Goal: Navigation & Orientation: Find specific page/section

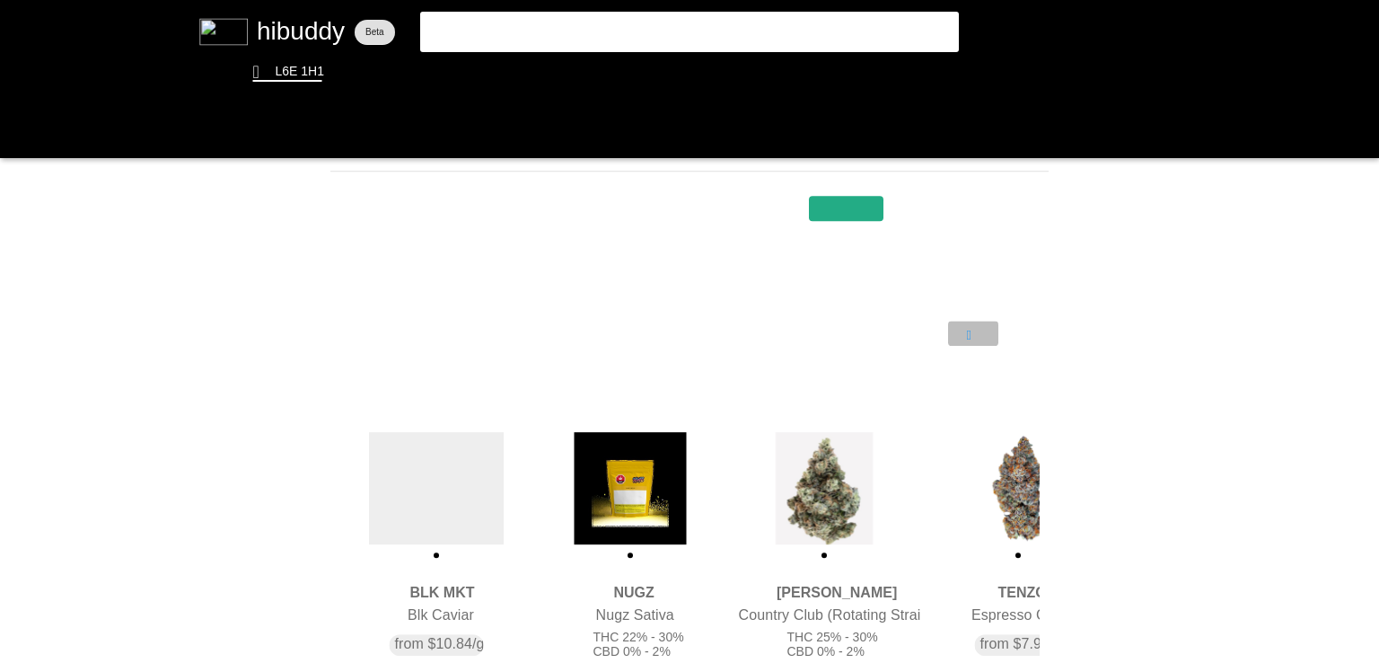
click at [965, 325] on flt-glass-pane at bounding box center [689, 331] width 1379 height 663
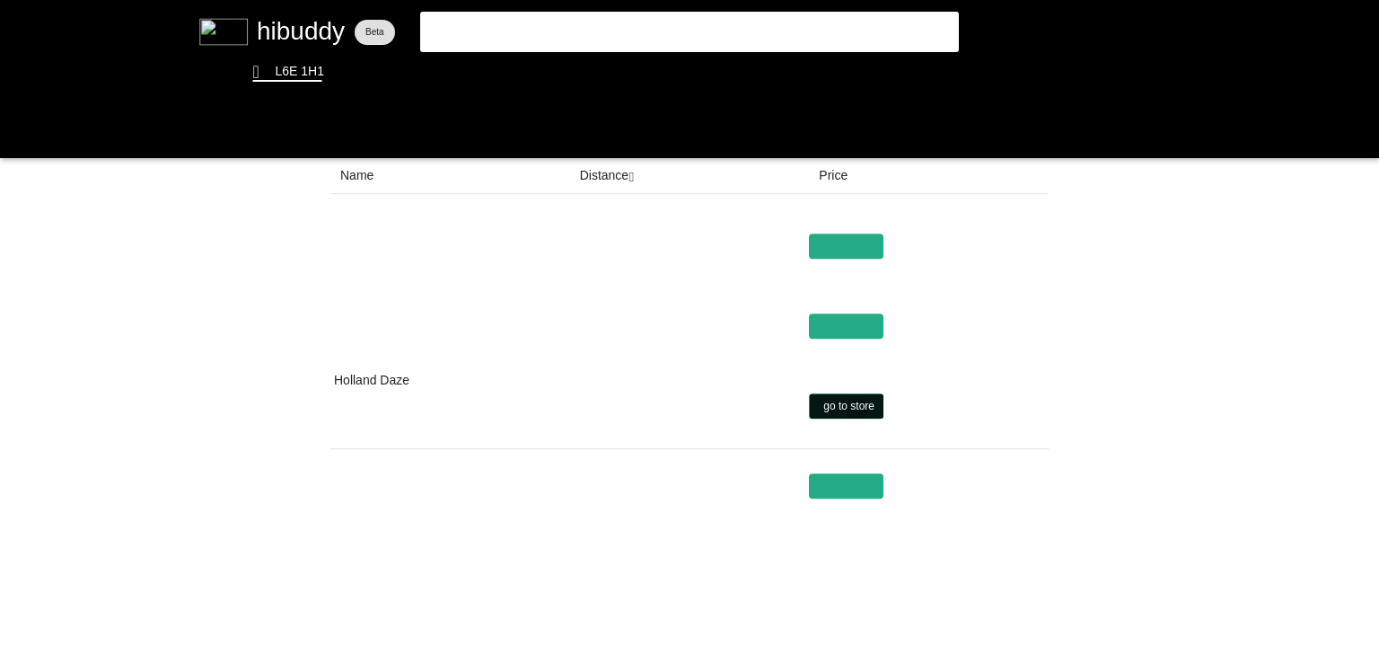
click at [856, 410] on flt-glass-pane at bounding box center [689, 331] width 1379 height 663
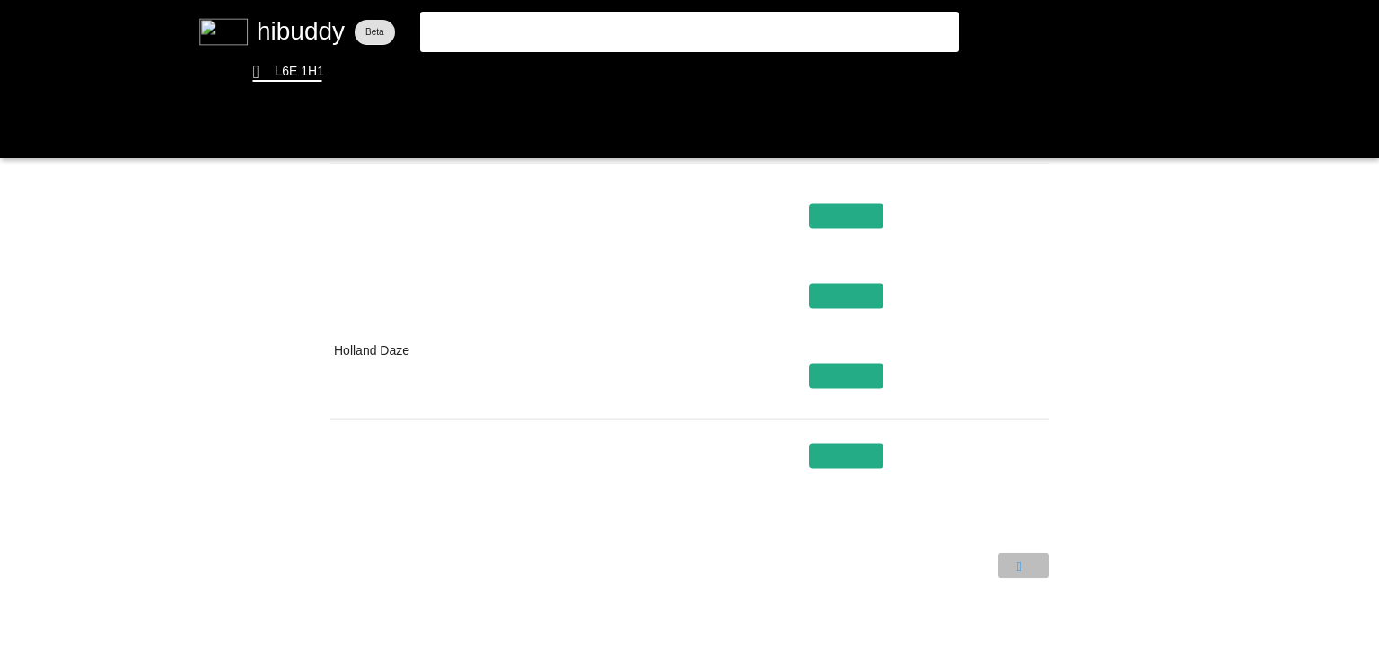
click at [1020, 561] on flt-glass-pane at bounding box center [689, 331] width 1379 height 663
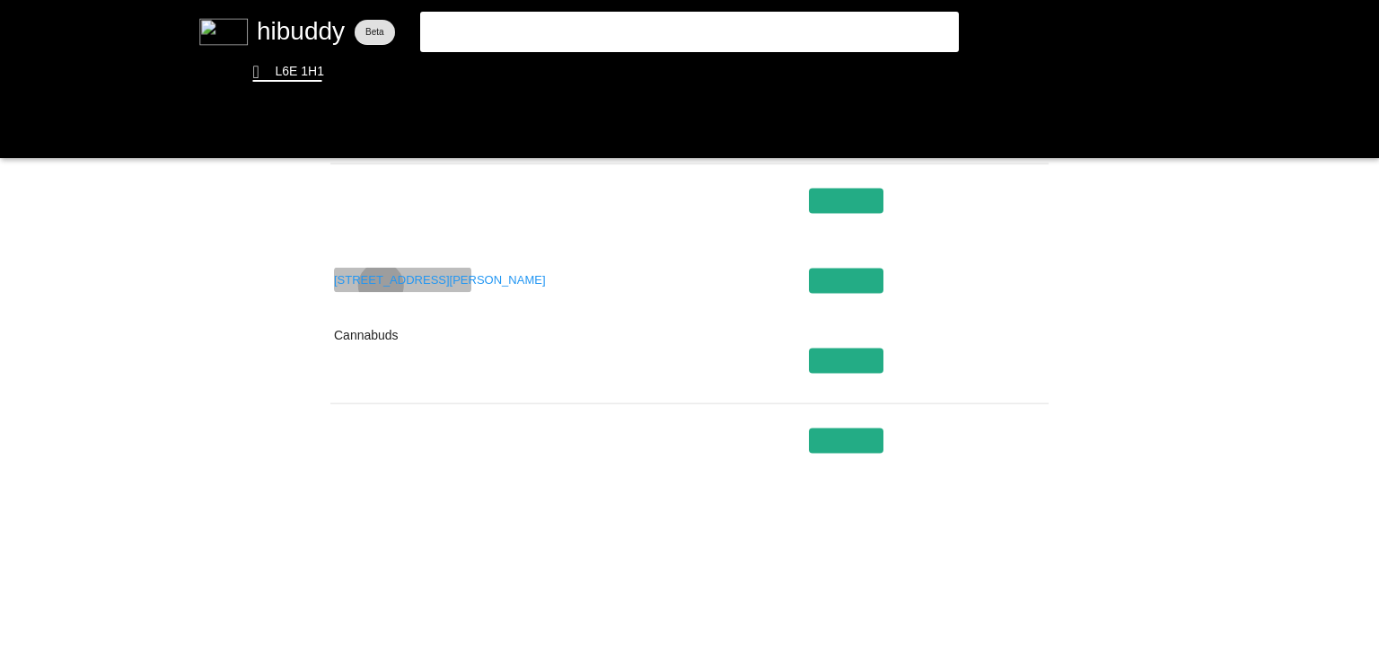
click at [380, 285] on flt-glass-pane at bounding box center [689, 331] width 1379 height 663
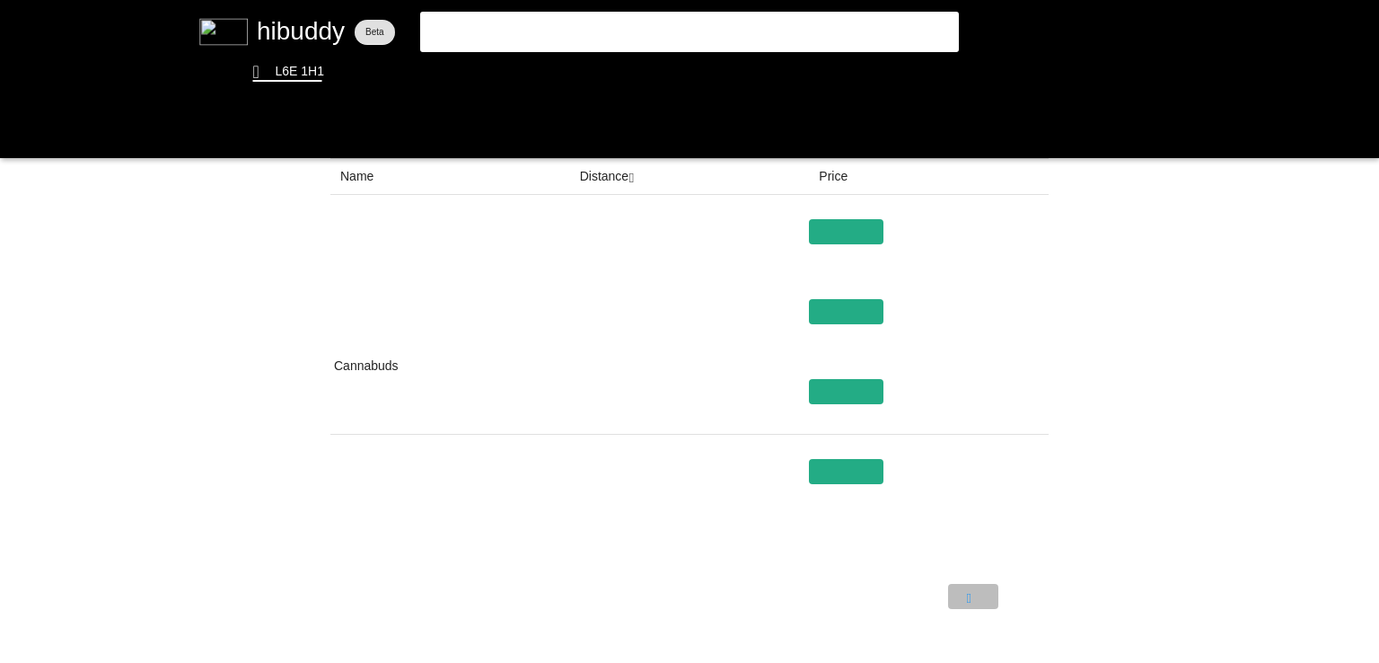
click at [966, 592] on flt-glass-pane at bounding box center [689, 331] width 1379 height 663
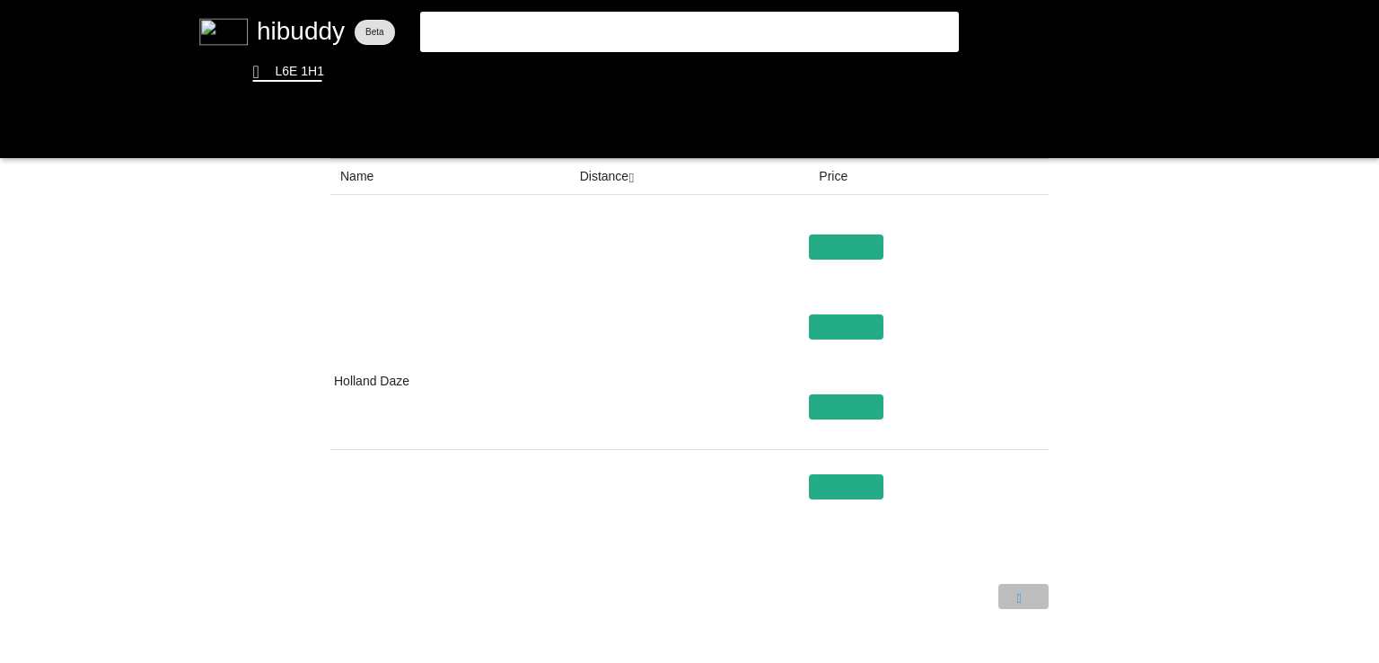
click at [1046, 596] on flt-glass-pane at bounding box center [689, 331] width 1379 height 663
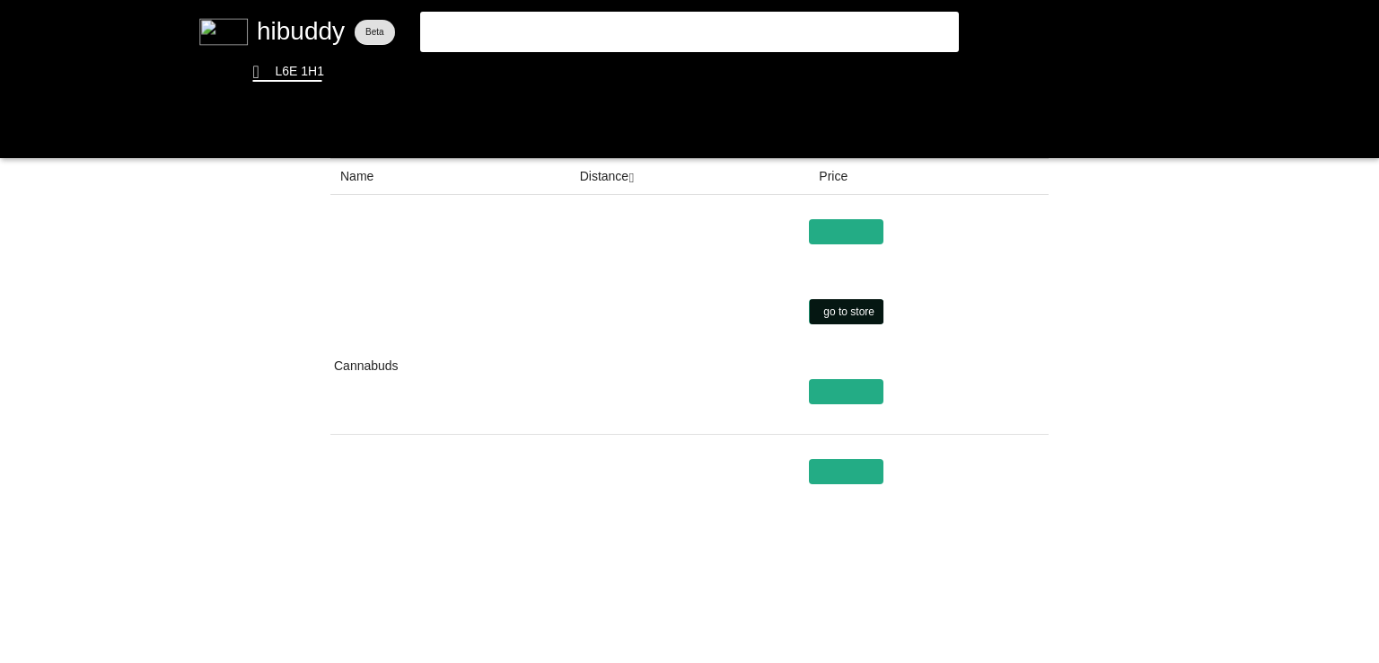
click at [844, 310] on flt-glass-pane at bounding box center [689, 331] width 1379 height 663
click at [974, 602] on flt-glass-pane at bounding box center [689, 331] width 1379 height 663
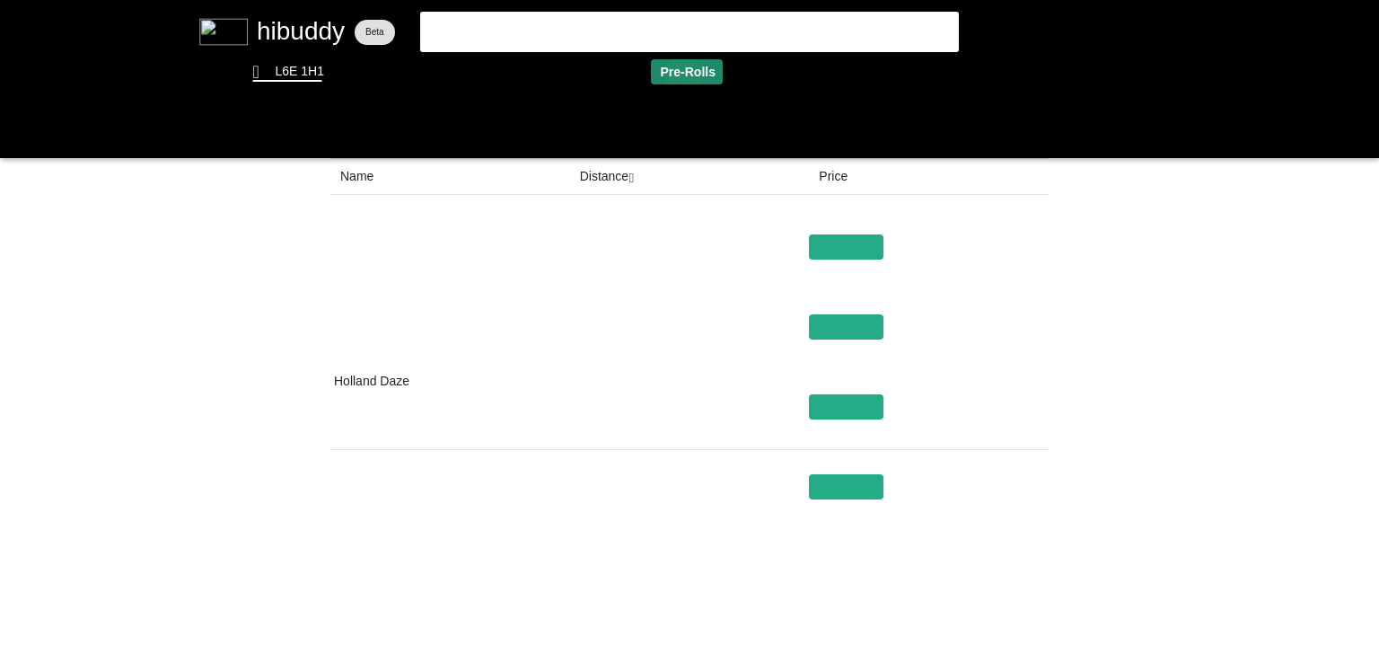
click at [683, 77] on flt-glass-pane at bounding box center [689, 331] width 1379 height 663
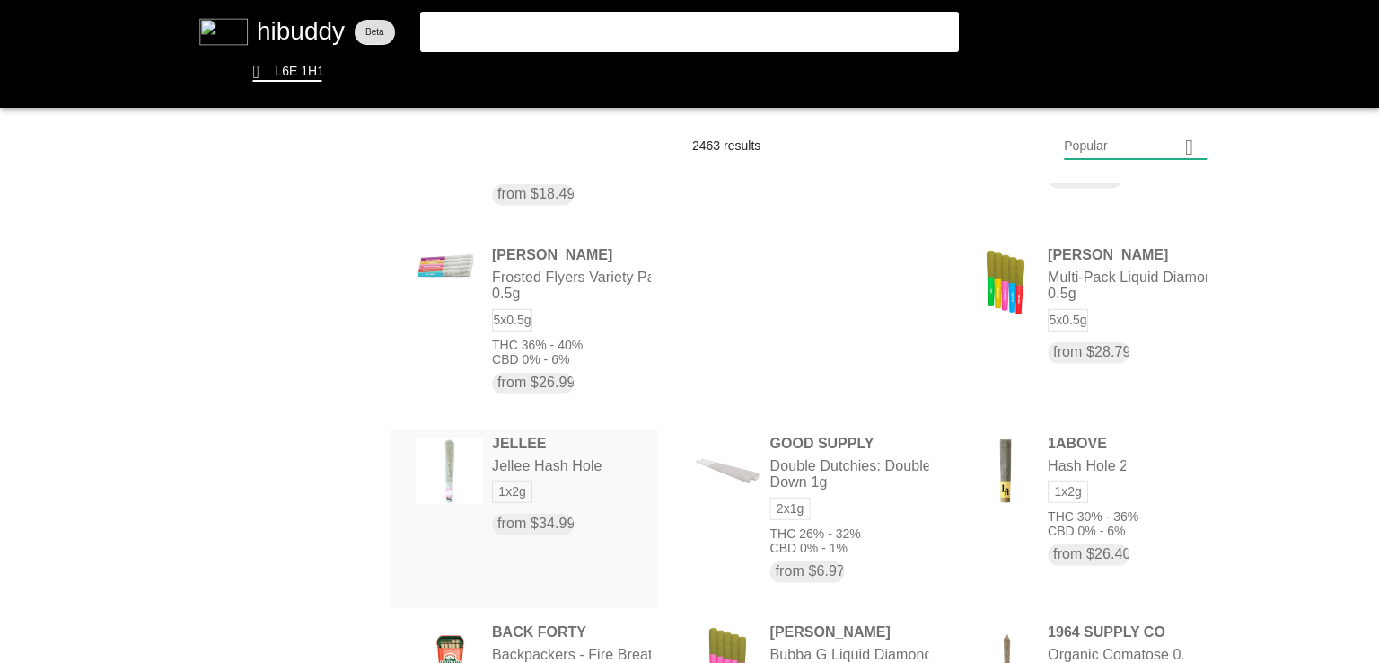
click at [542, 459] on flt-glass-pane at bounding box center [689, 331] width 1379 height 663
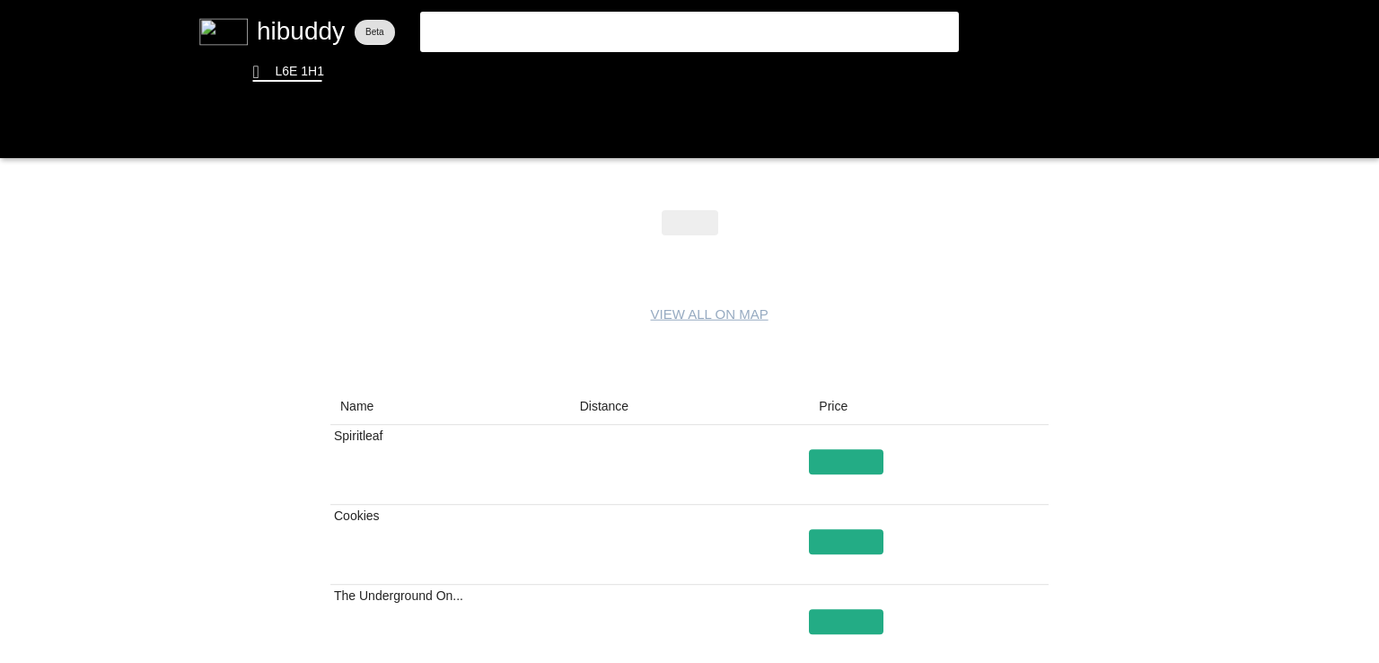
click at [604, 402] on flt-glass-pane at bounding box center [689, 331] width 1379 height 663
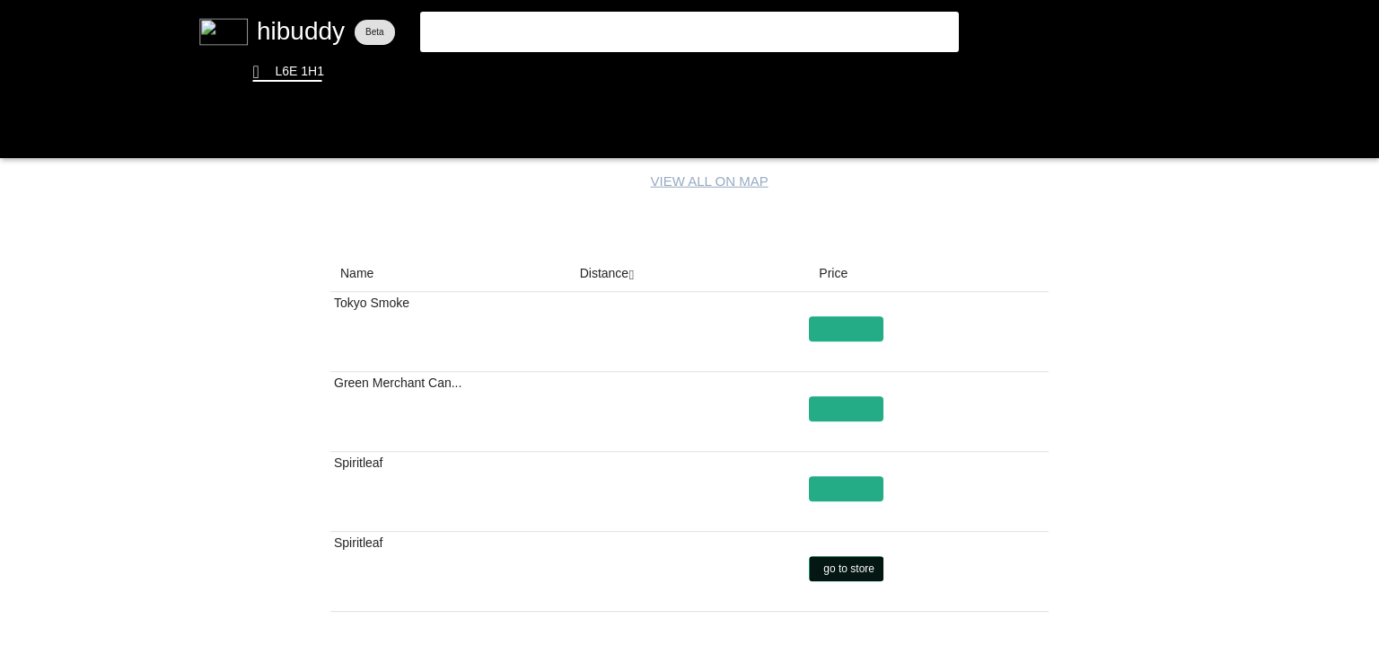
click at [830, 576] on flt-glass-pane at bounding box center [689, 331] width 1379 height 663
